Goal: Task Accomplishment & Management: Use online tool/utility

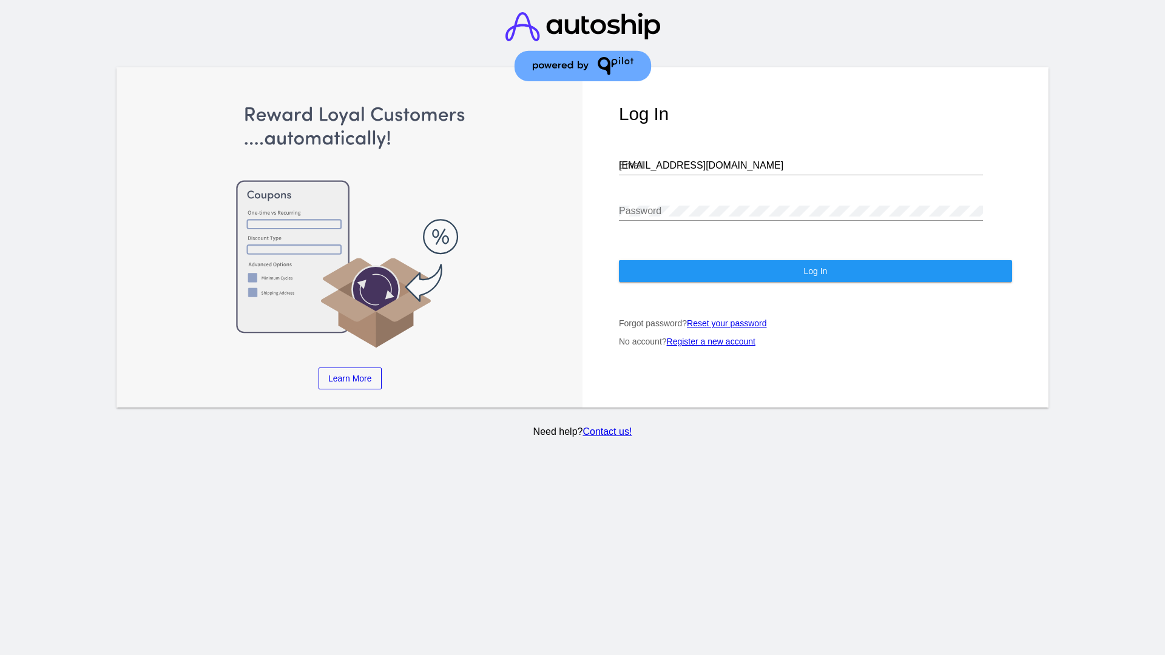
type input "jr@patternsinthecloud.com"
click at [815, 271] on span "Log In" at bounding box center [815, 271] width 24 height 10
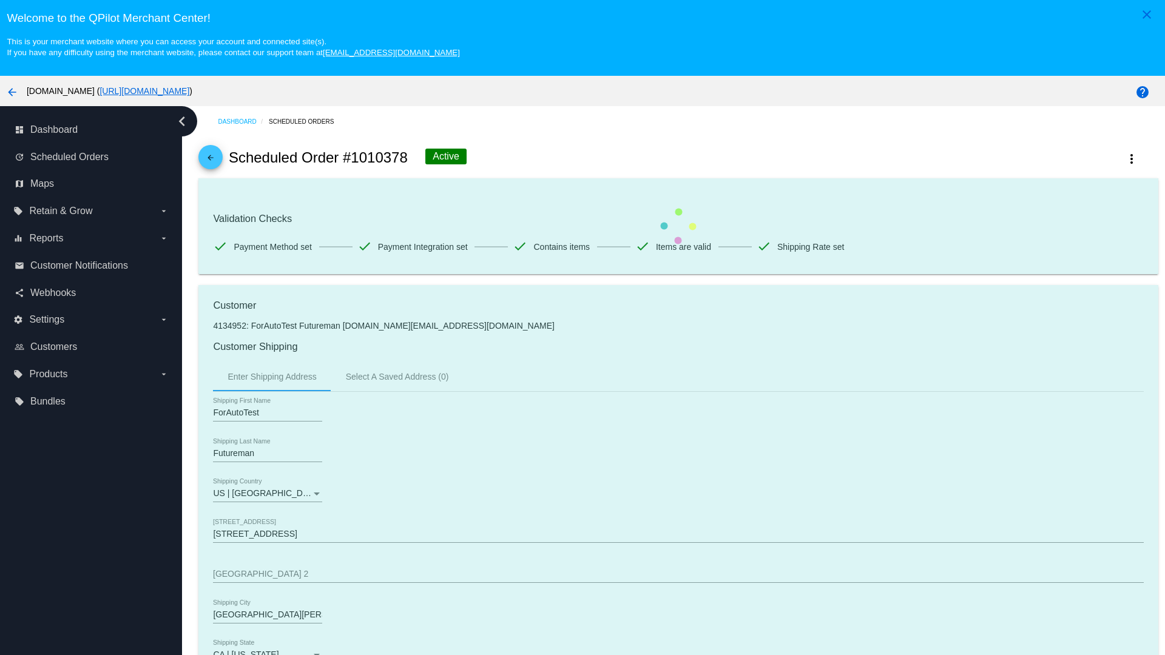
scroll to position [797, 0]
